Goal: Task Accomplishment & Management: Manage account settings

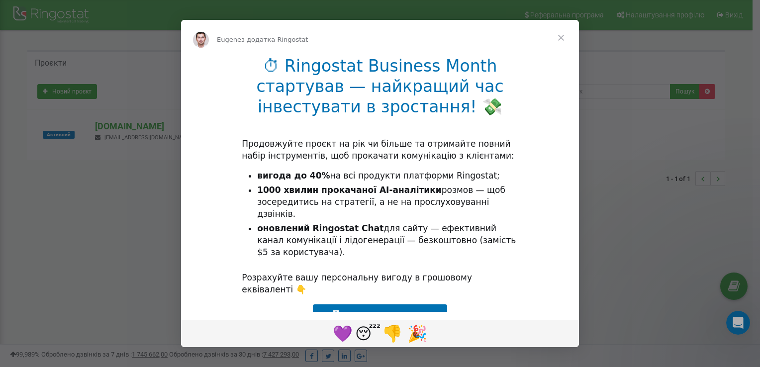
click at [643, 183] on div "Месенджер Intercom" at bounding box center [380, 183] width 760 height 367
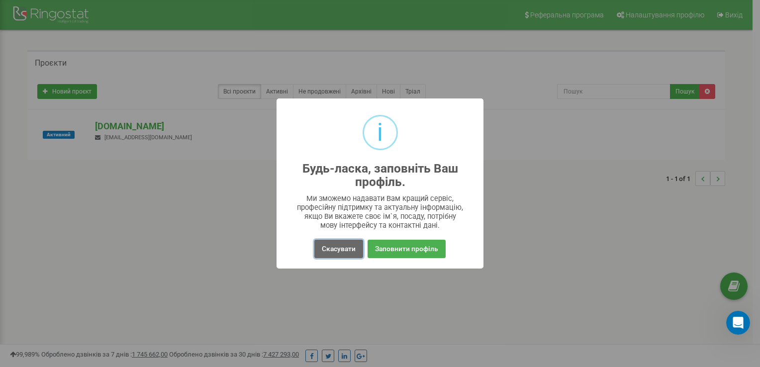
click at [348, 248] on button "Скасувати" at bounding box center [338, 249] width 49 height 18
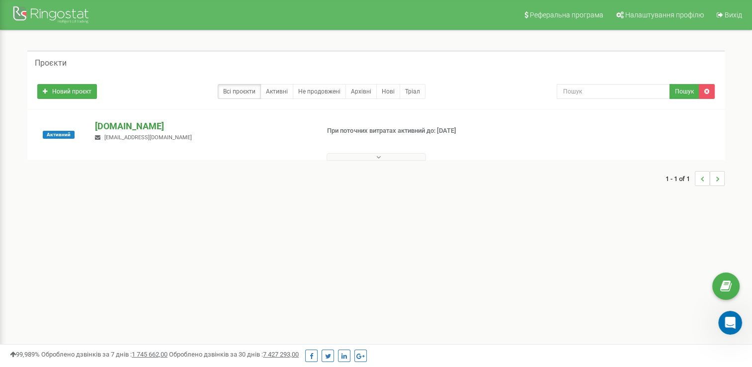
click at [116, 125] on p "[DOMAIN_NAME]" at bounding box center [203, 126] width 216 height 13
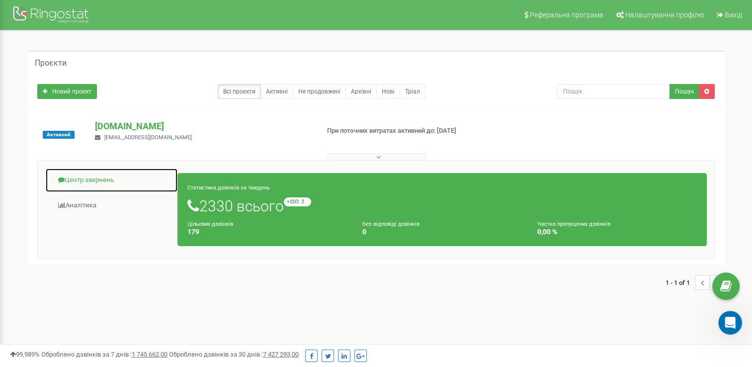
click at [90, 177] on link "Центр звернень" at bounding box center [111, 180] width 133 height 24
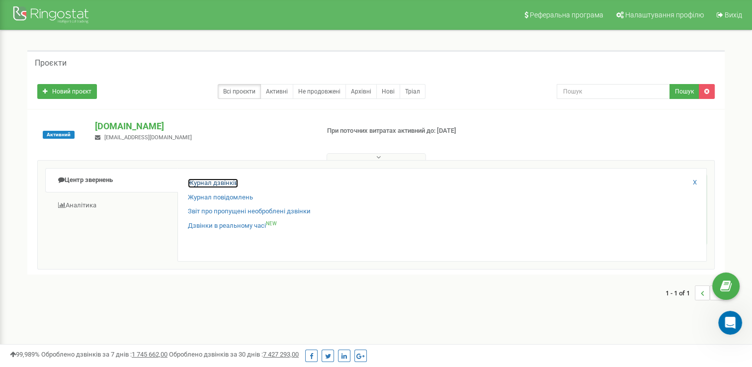
click at [201, 180] on link "Журнал дзвінків" at bounding box center [213, 182] width 50 height 9
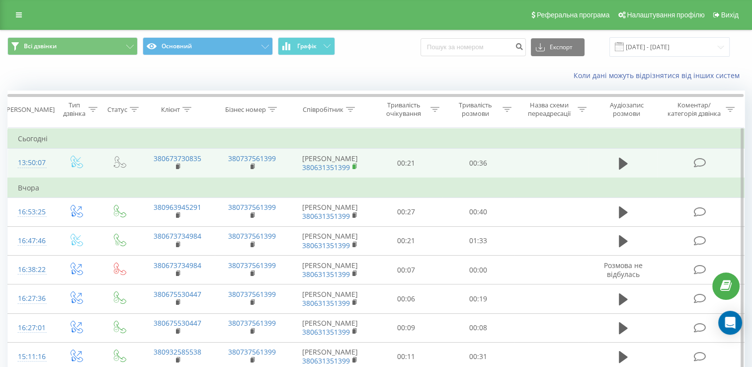
click at [354, 166] on rect at bounding box center [353, 167] width 3 height 4
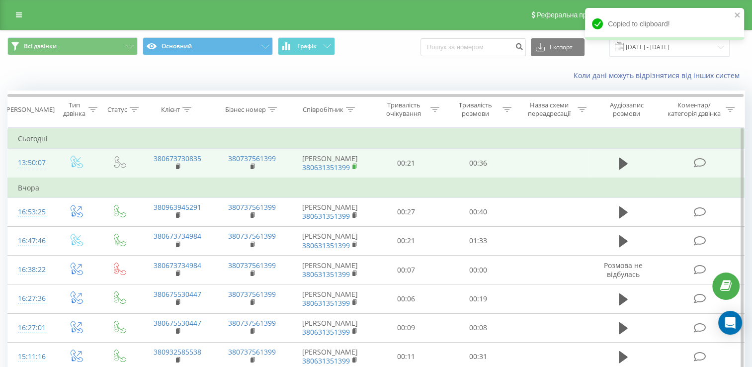
click at [355, 166] on rect at bounding box center [353, 167] width 3 height 4
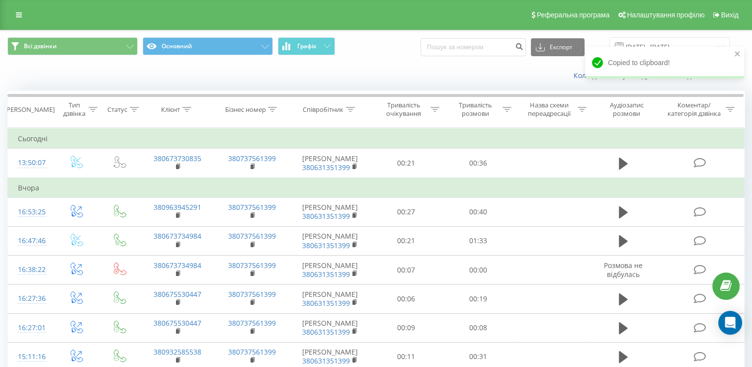
drag, startPoint x: 15, startPoint y: 72, endPoint x: 0, endPoint y: 68, distance: 15.9
click at [0, 68] on html "mlnka.com Проекти mlnka.com Центр звернень Журнал дзвінків Журнал повідомлень З…" at bounding box center [376, 183] width 752 height 367
click at [18, 15] on icon at bounding box center [19, 14] width 6 height 7
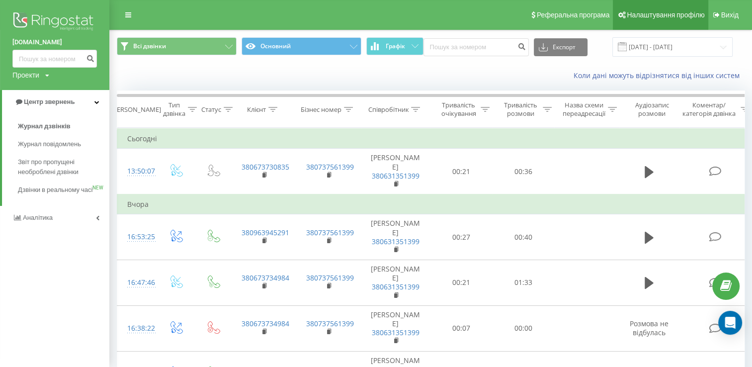
click at [663, 13] on span "Налаштування профілю" at bounding box center [666, 15] width 78 height 8
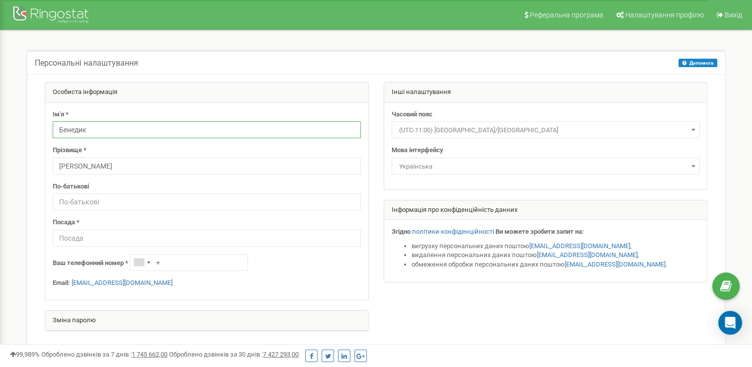
drag, startPoint x: 63, startPoint y: 130, endPoint x: 16, endPoint y: 132, distance: 47.3
click at [16, 132] on div "Персональні налаштування Допомога Допомога На цій сторінці ви можете відредагув…" at bounding box center [375, 221] width 737 height 382
type input "R"
type input "[PERSON_NAME]"
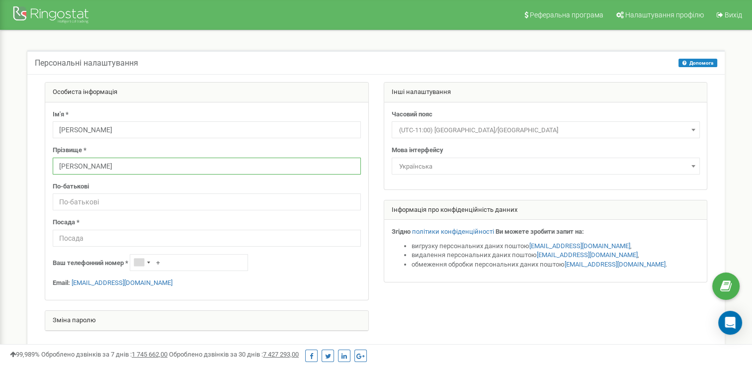
drag, startPoint x: 75, startPoint y: 165, endPoint x: 54, endPoint y: 163, distance: 21.5
click at [54, 163] on input "[PERSON_NAME]" at bounding box center [207, 166] width 308 height 17
type input "Кремез"
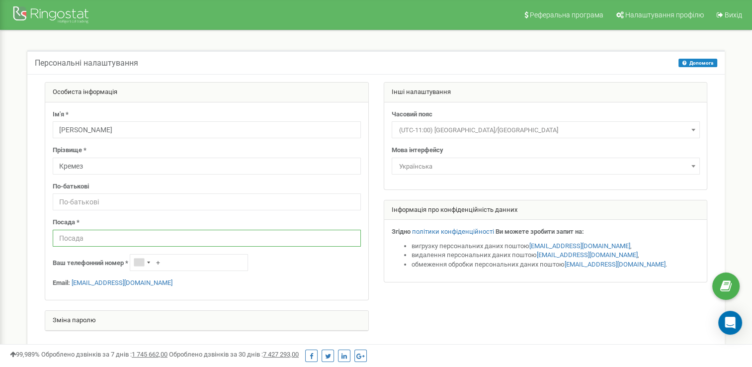
click at [76, 242] on input "text" at bounding box center [207, 238] width 308 height 17
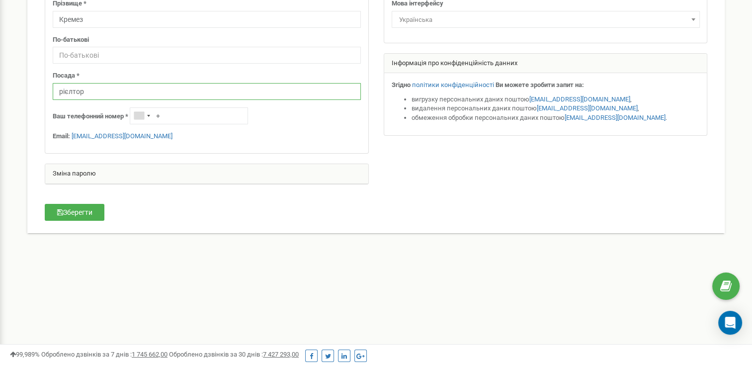
scroll to position [199, 0]
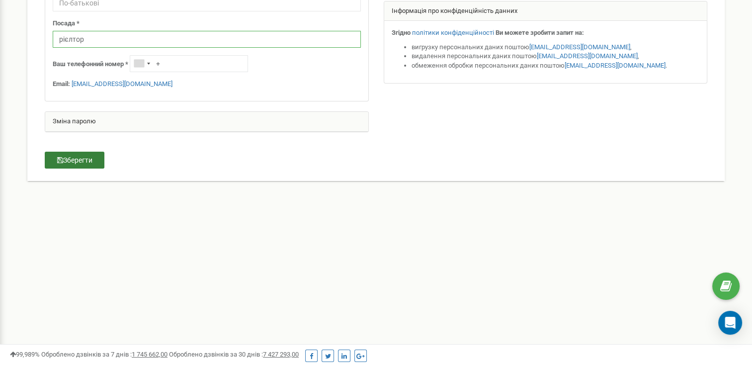
type input "рієлтор"
click at [72, 159] on button "Зберегти" at bounding box center [75, 160] width 60 height 17
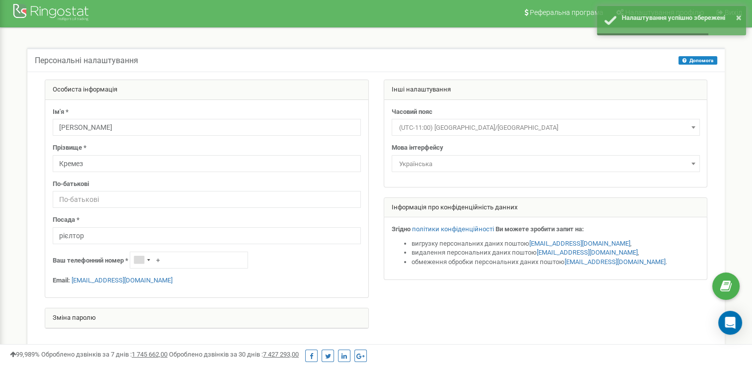
scroll to position [0, 0]
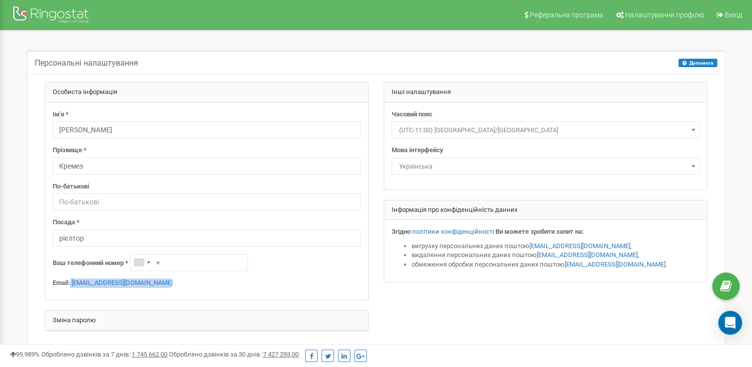
drag, startPoint x: 169, startPoint y: 282, endPoint x: 71, endPoint y: 280, distance: 98.4
click at [71, 280] on p "Email: [EMAIL_ADDRESS][DOMAIN_NAME]" at bounding box center [207, 282] width 308 height 9
copy p "[EMAIL_ADDRESS][DOMAIN_NAME]"
click at [170, 281] on p "Email: [EMAIL_ADDRESS][DOMAIN_NAME]" at bounding box center [207, 282] width 308 height 9
drag, startPoint x: 172, startPoint y: 279, endPoint x: 73, endPoint y: 285, distance: 99.6
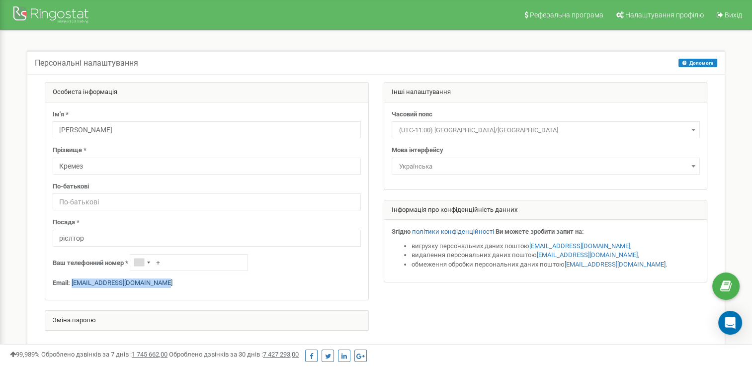
click at [73, 285] on p "Email: [EMAIL_ADDRESS][DOMAIN_NAME]" at bounding box center [207, 282] width 308 height 9
copy link "malinka0631351399@gmail.com"
